Goal: Information Seeking & Learning: Learn about a topic

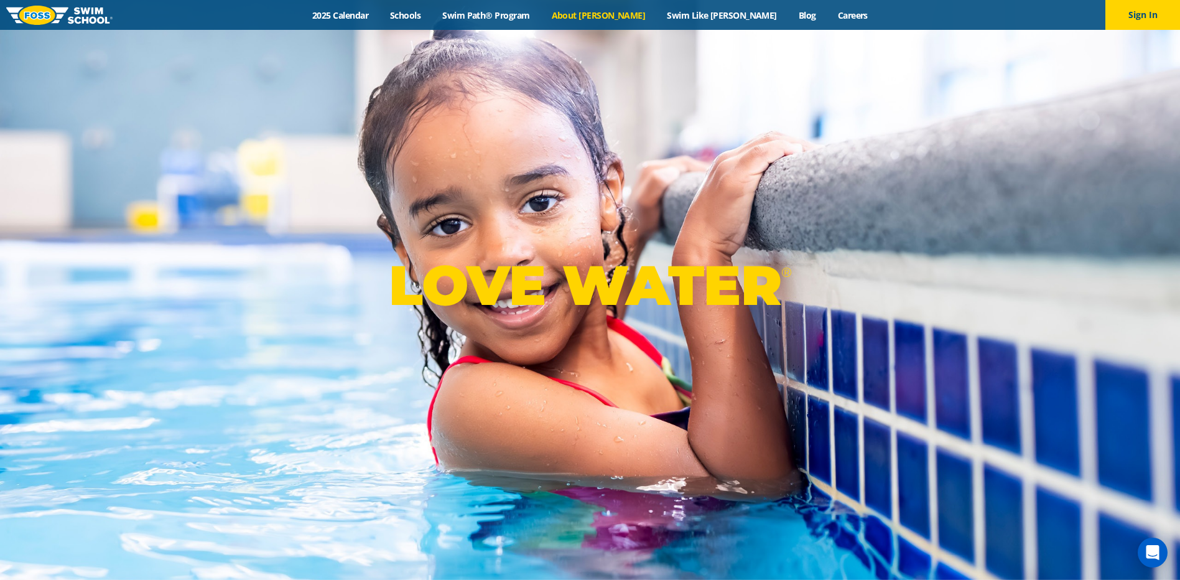
click at [623, 16] on link "About [PERSON_NAME]" at bounding box center [599, 15] width 116 height 12
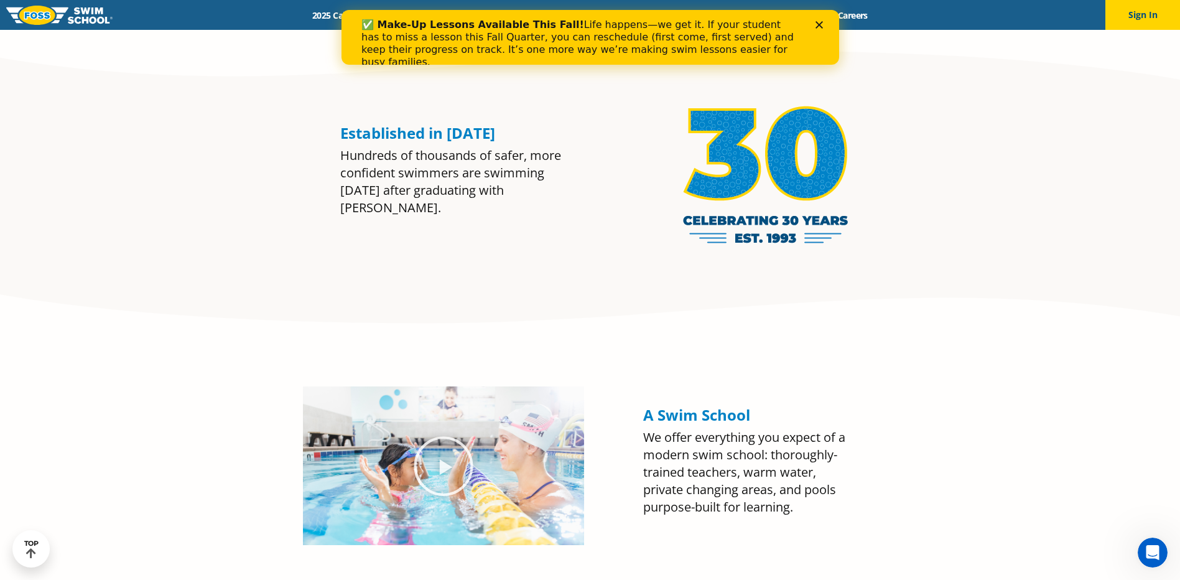
click at [816, 24] on icon "Close" at bounding box center [818, 24] width 7 height 7
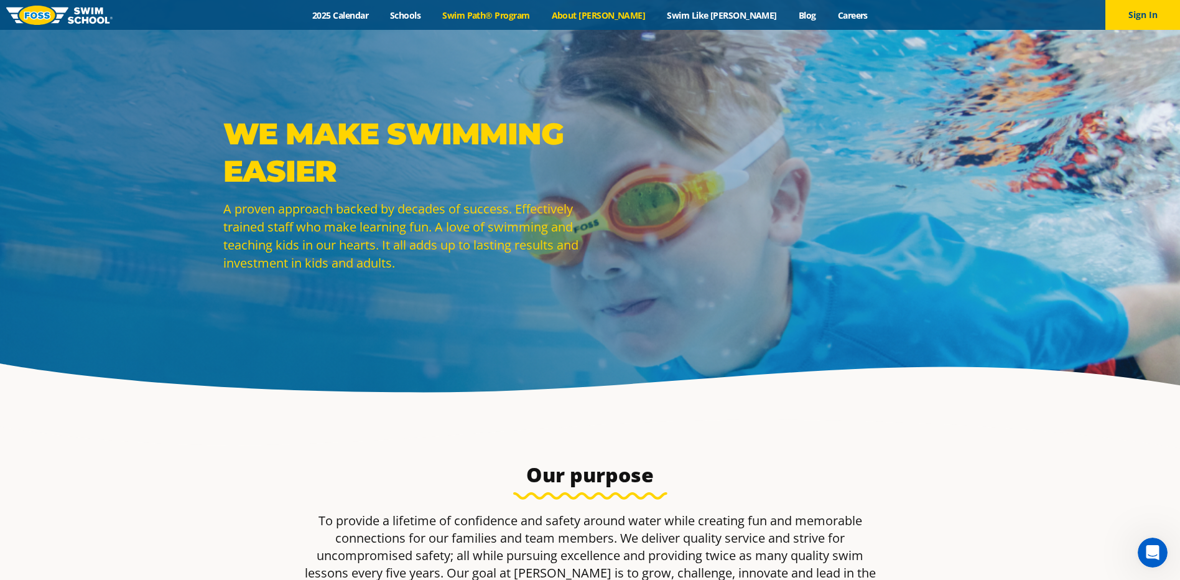
click at [541, 17] on link "Swim Path® Program" at bounding box center [486, 15] width 109 height 12
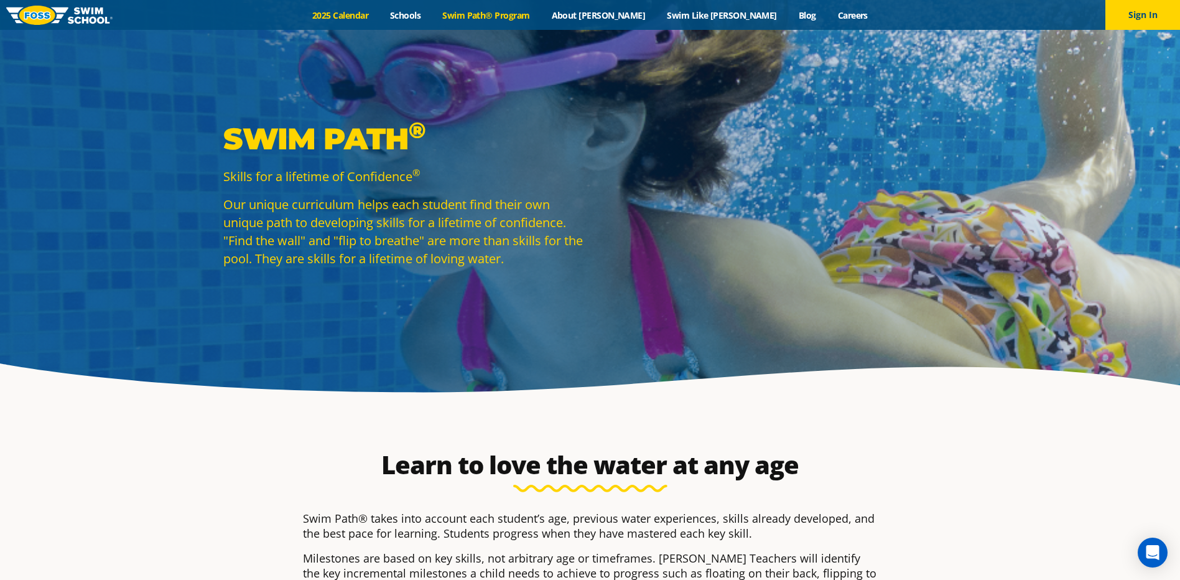
click at [380, 13] on link "2025 Calendar" at bounding box center [341, 15] width 78 height 12
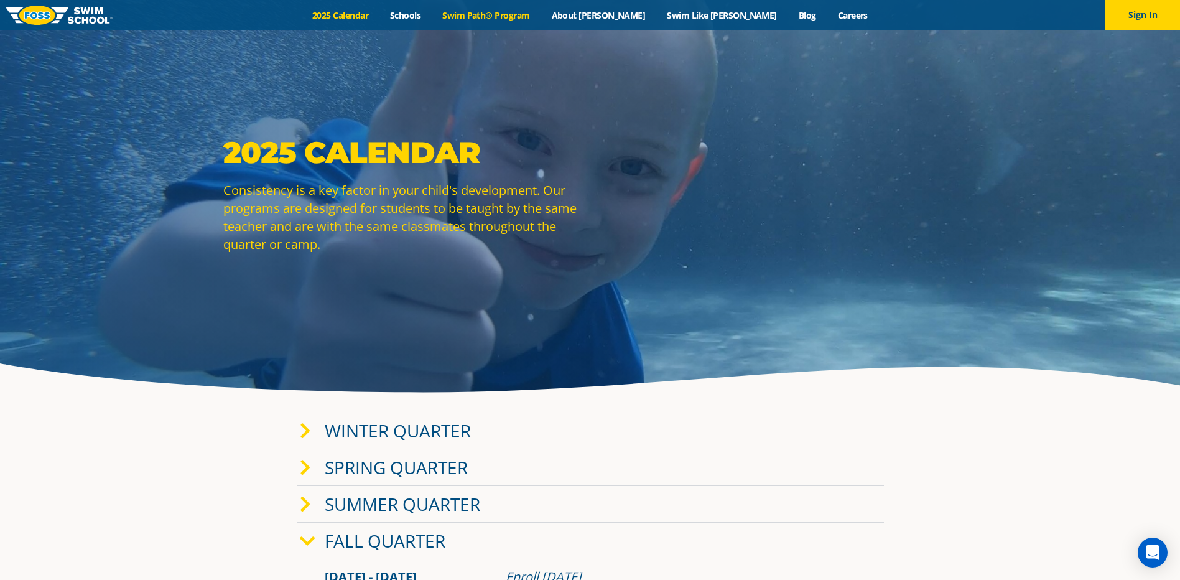
click at [537, 15] on link "Swim Path® Program" at bounding box center [486, 15] width 109 height 12
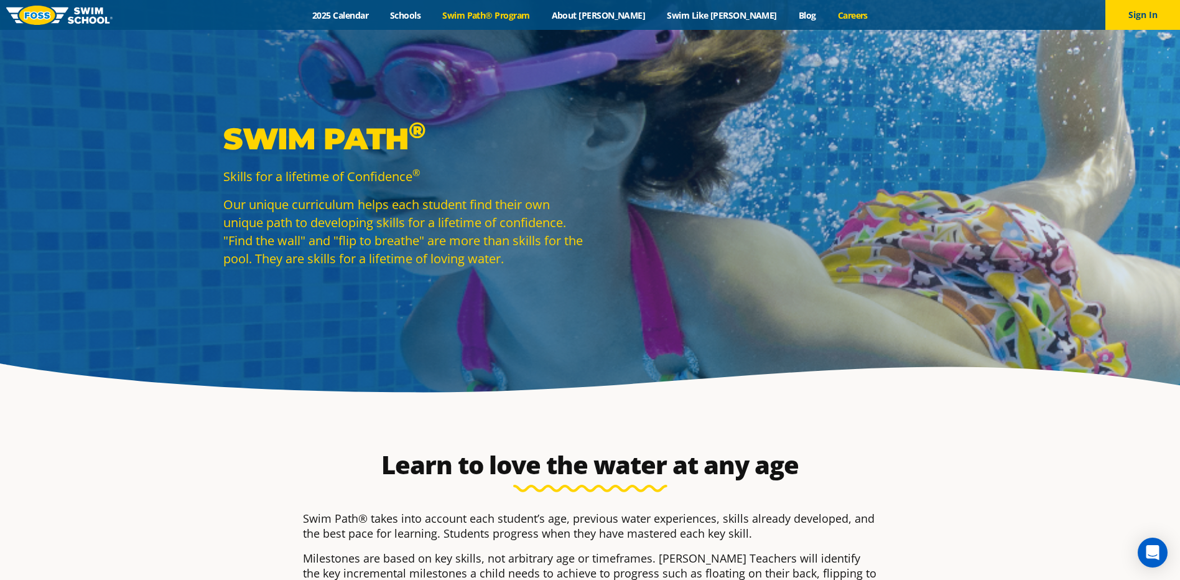
click at [827, 17] on link "Careers" at bounding box center [853, 15] width 52 height 12
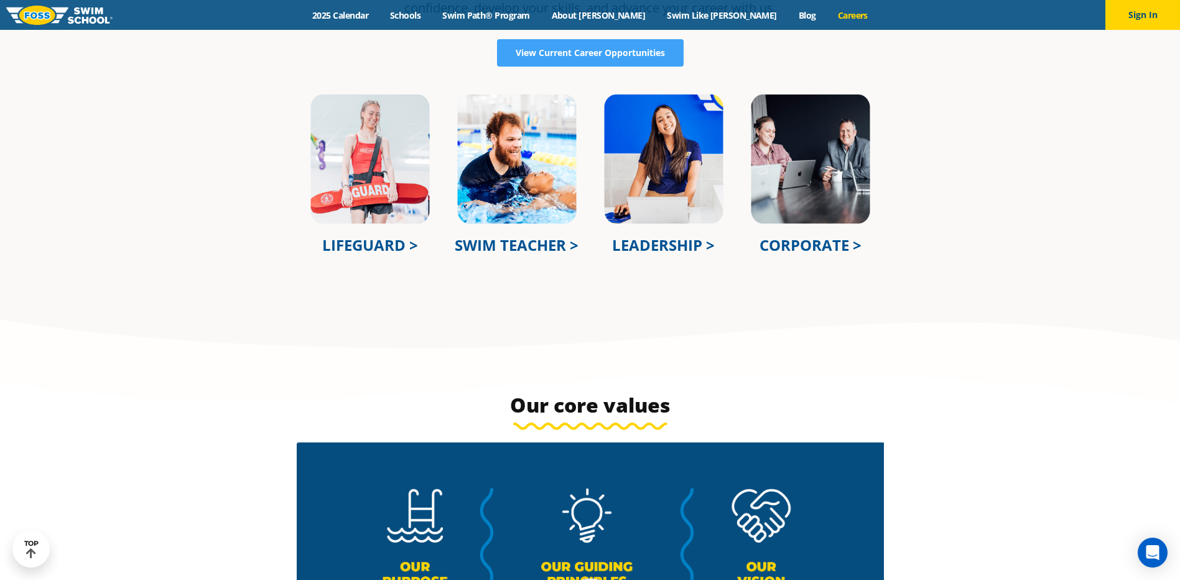
scroll to position [436, 0]
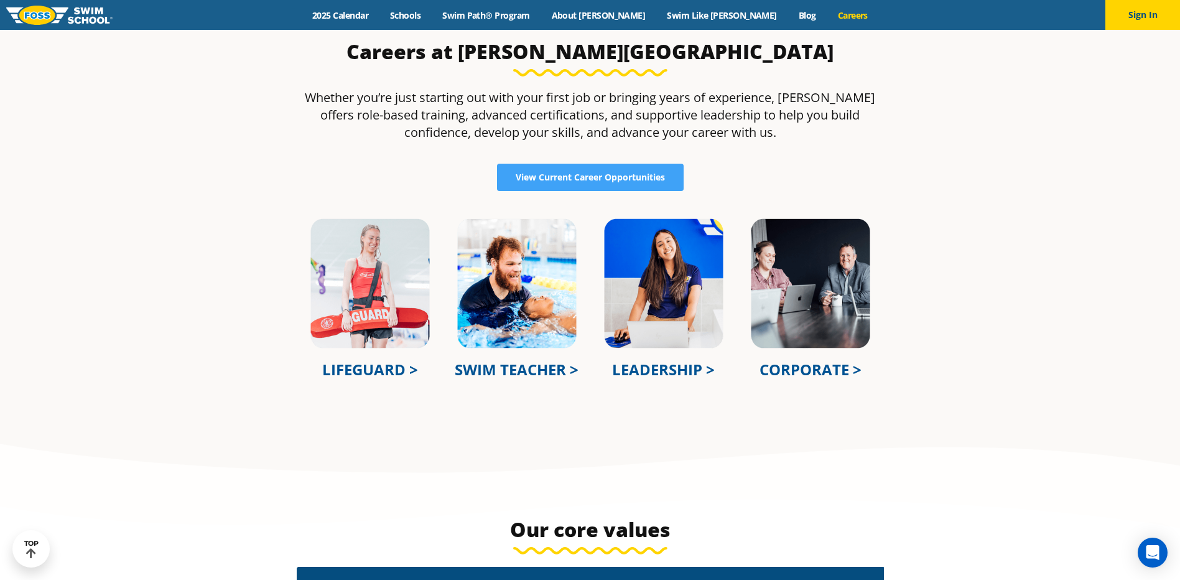
click at [818, 291] on img at bounding box center [811, 283] width 122 height 133
